Goal: Task Accomplishment & Management: Use online tool/utility

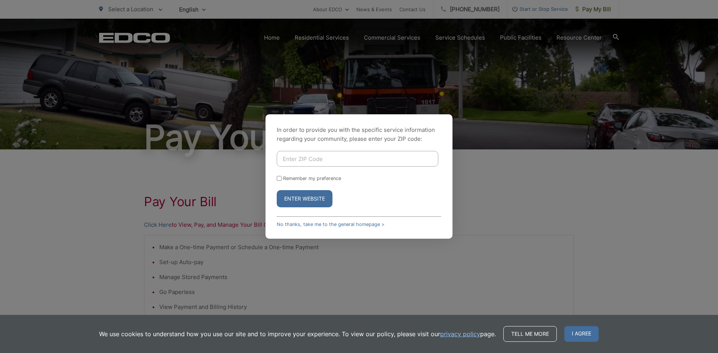
click at [283, 161] on input "Enter ZIP Code" at bounding box center [358, 159] width 162 height 16
type input "91978"
click at [281, 178] on input "Remember my preference" at bounding box center [279, 178] width 5 height 5
checkbox input "true"
click at [301, 199] on button "Enter Website" at bounding box center [305, 198] width 56 height 17
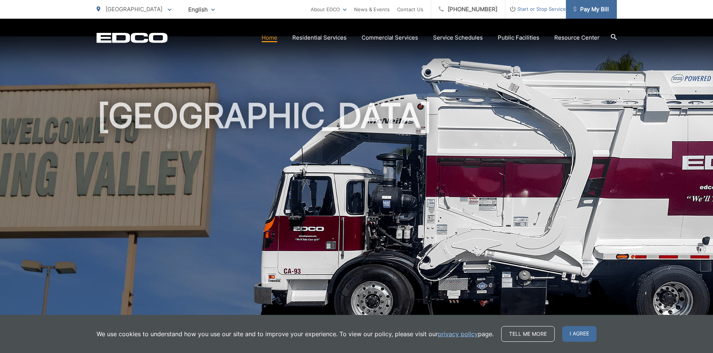
click at [582, 12] on span "Pay My Bill" at bounding box center [591, 9] width 36 height 9
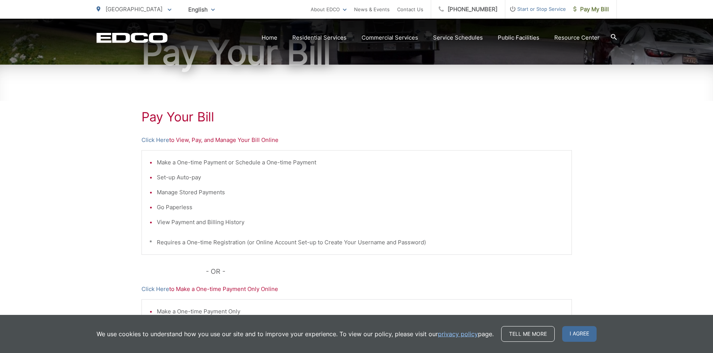
scroll to position [135, 0]
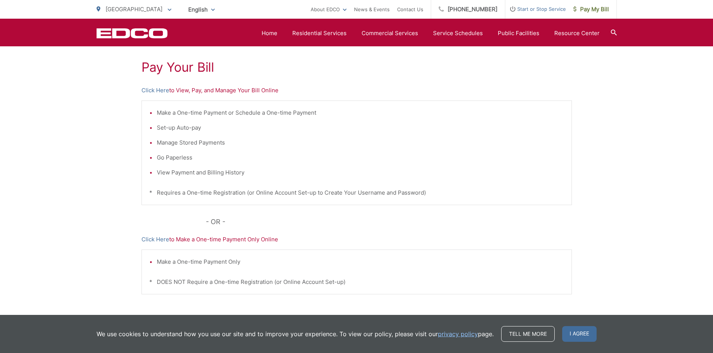
click at [613, 33] on icon at bounding box center [613, 33] width 6 height 6
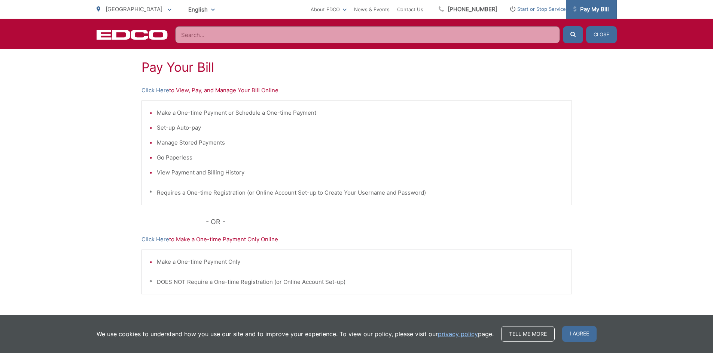
click at [585, 9] on span "Pay My Bill" at bounding box center [591, 9] width 36 height 9
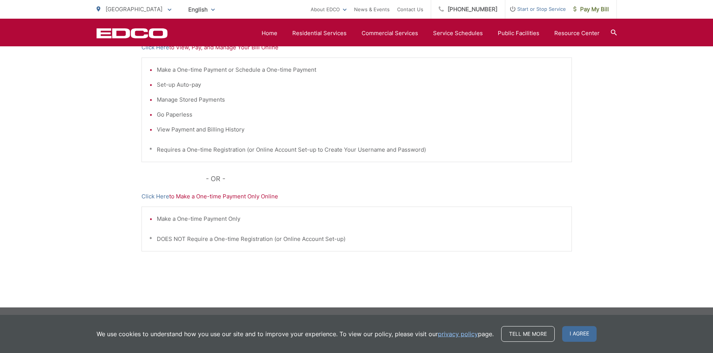
scroll to position [178, 0]
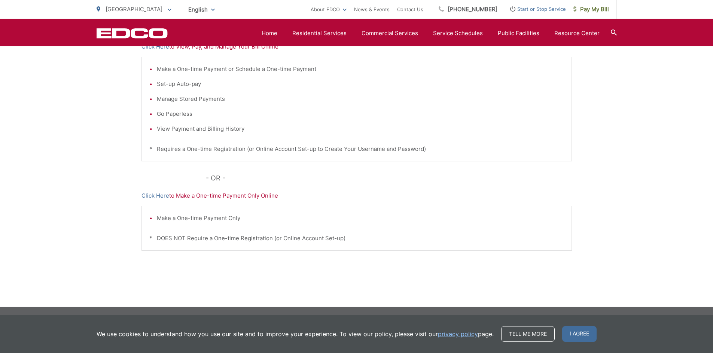
click at [185, 132] on li "View Payment and Billing History" at bounding box center [360, 129] width 407 height 9
click at [157, 131] on li "View Payment and Billing History" at bounding box center [360, 129] width 407 height 9
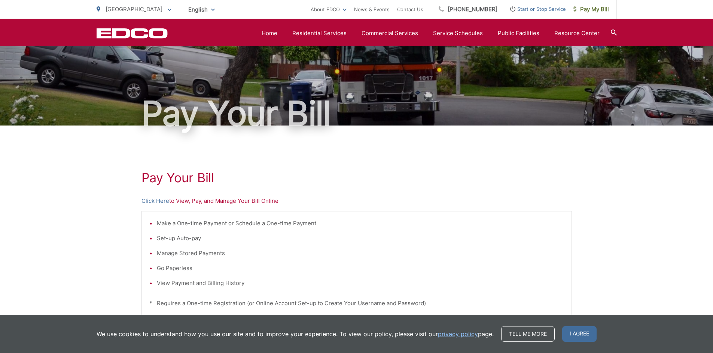
scroll to position [0, 0]
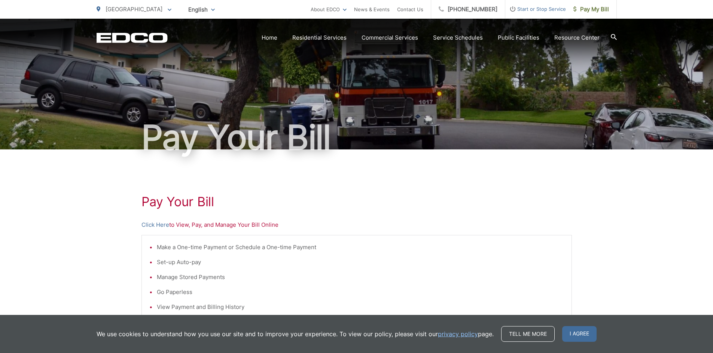
click at [171, 228] on p "Click Here to View, Pay, and Manage Your Bill Online" at bounding box center [356, 225] width 430 height 9
click at [172, 207] on h1 "Pay Your Bill" at bounding box center [356, 202] width 430 height 15
click at [163, 229] on link "Click Here" at bounding box center [155, 225] width 28 height 9
